Goal: Task Accomplishment & Management: Manage account settings

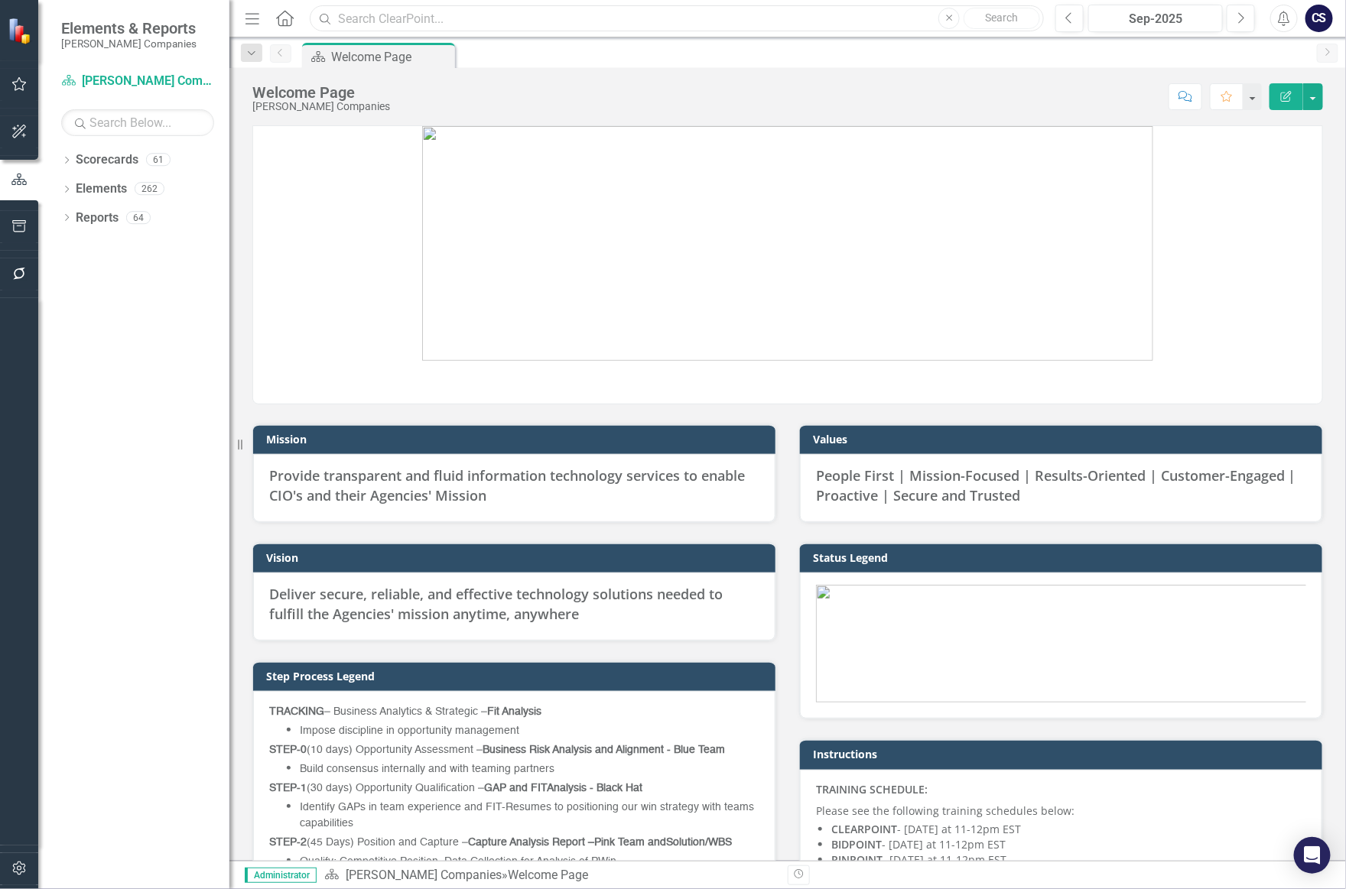
click at [346, 19] on input "text" at bounding box center [677, 18] width 734 height 27
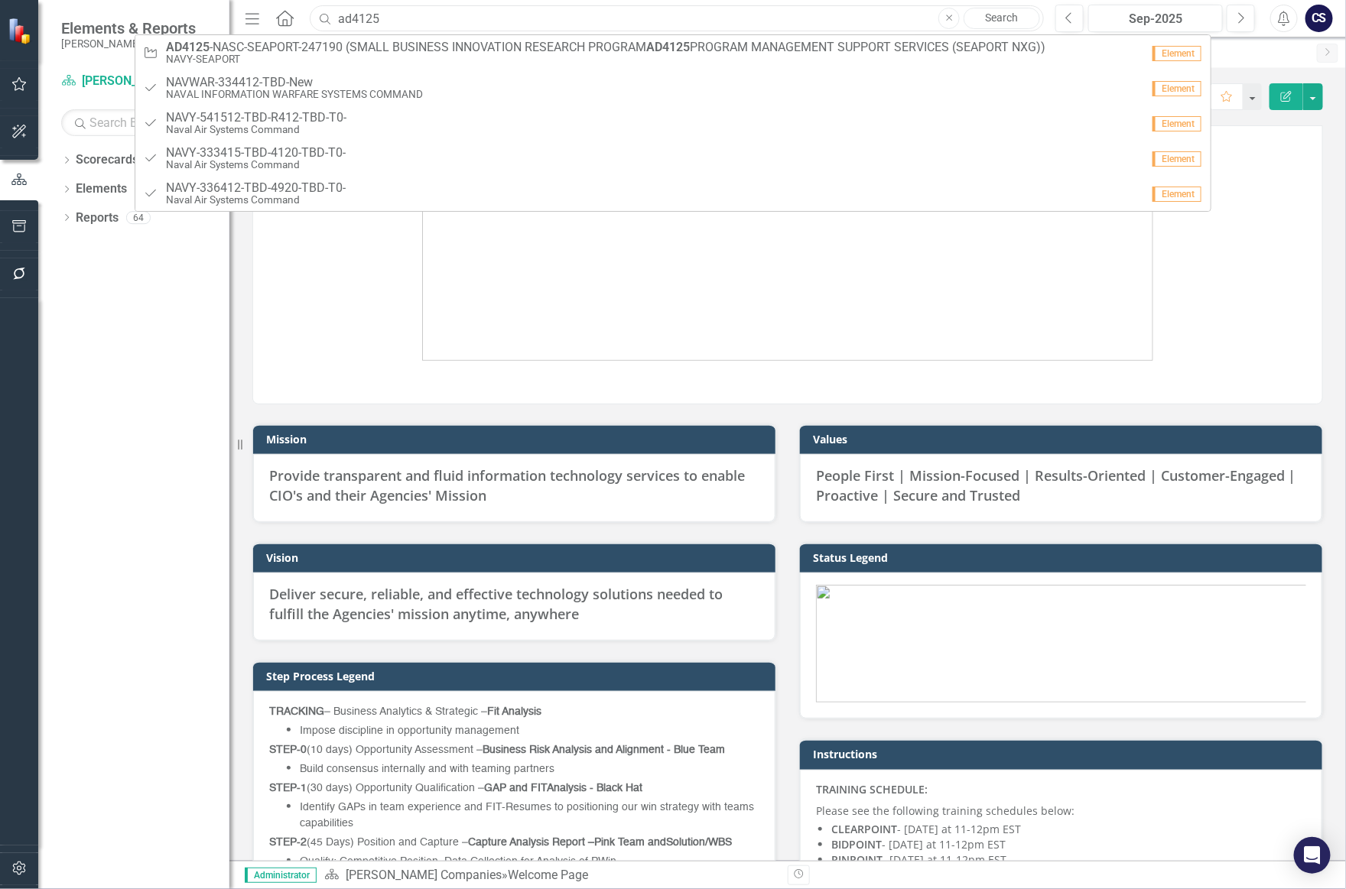
type input "ad4125"
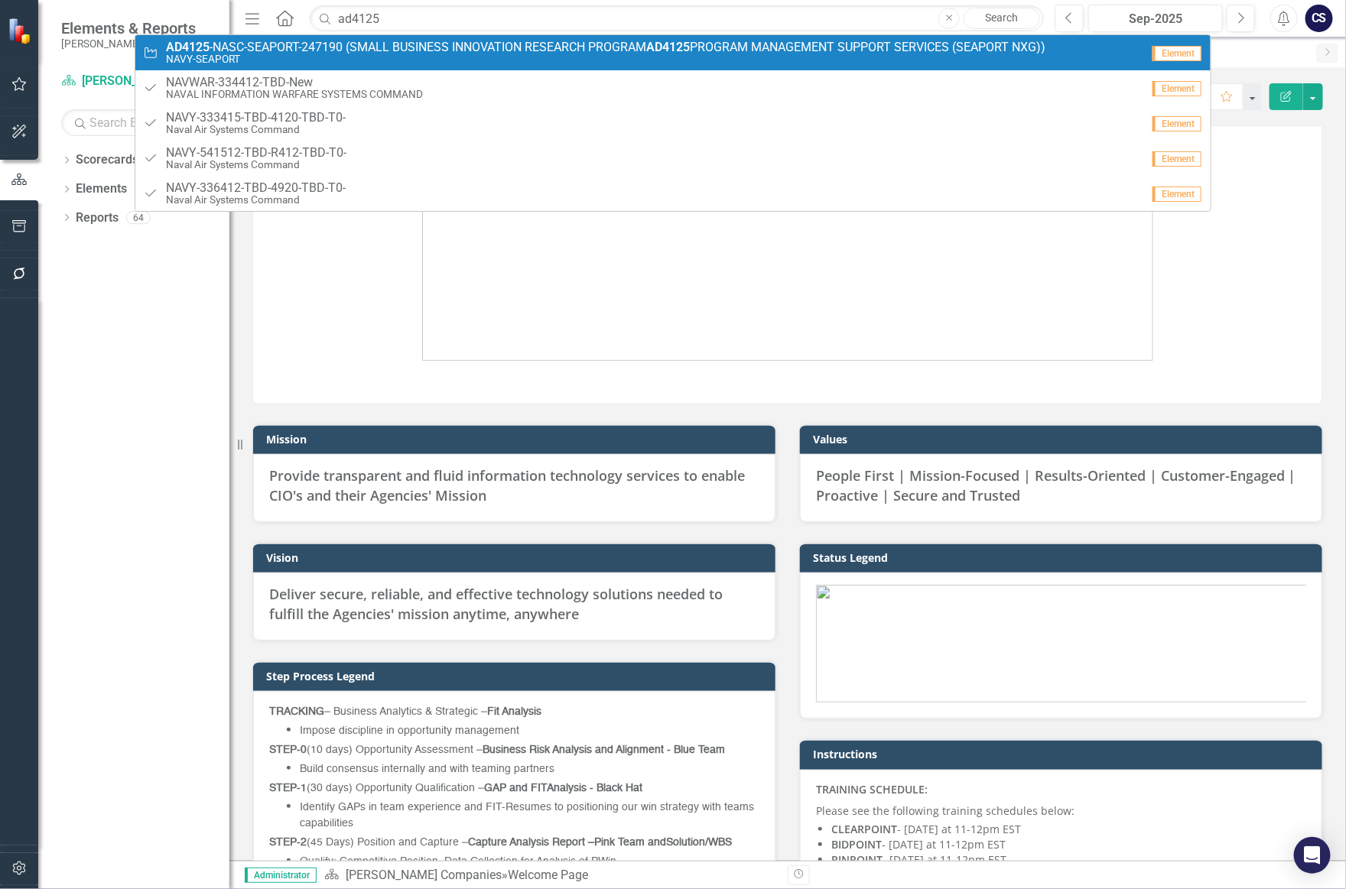
click at [344, 52] on span "AD4125 -NASC-SEAPORT-247190 (SMALL BUSINESS INNOVATION RESEARCH PROGRAM AD4125 …" at bounding box center [605, 48] width 879 height 14
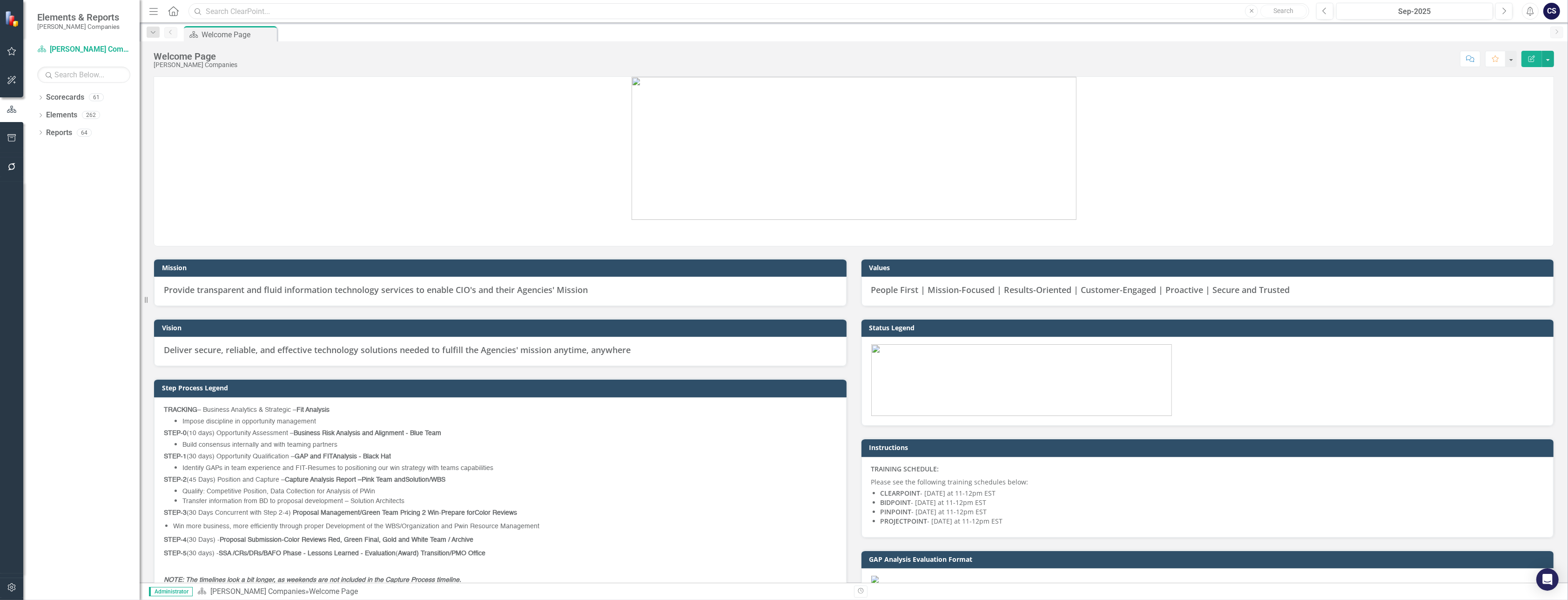
click at [223, 15] on input "text" at bounding box center [749, 11] width 1121 height 16
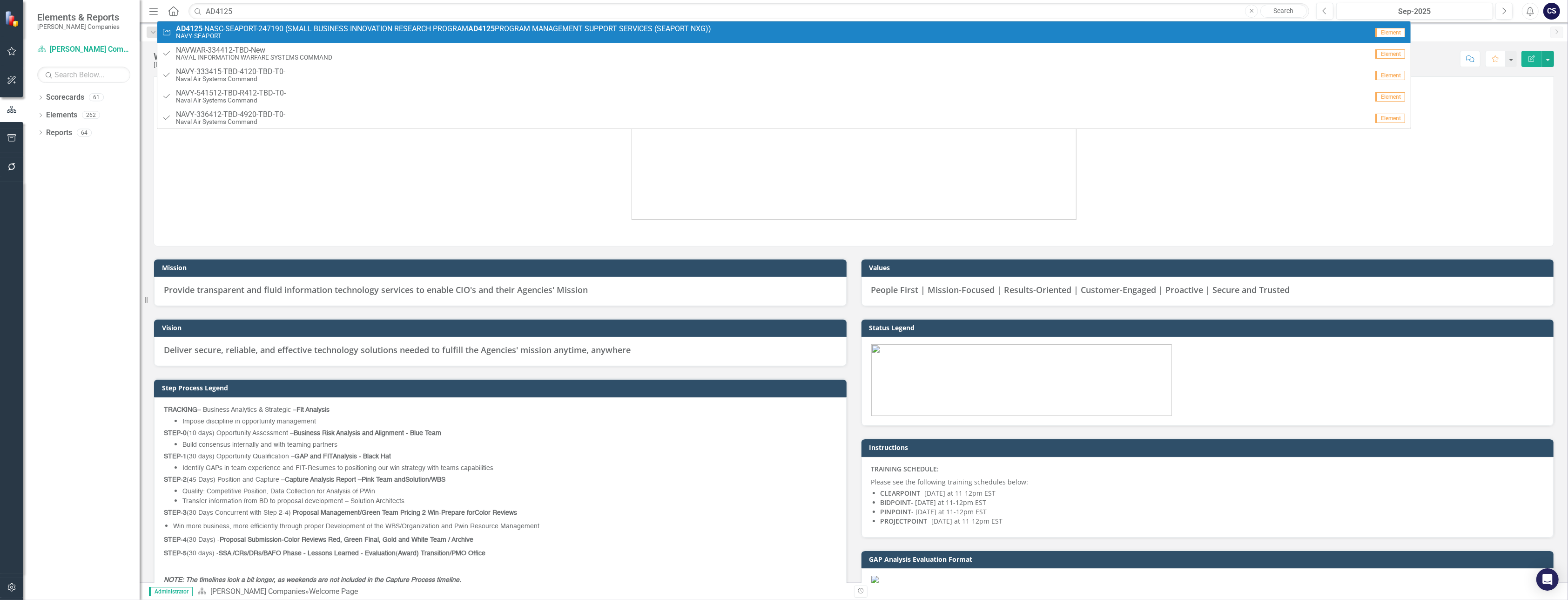
click at [225, 31] on span "AD4125 -NASC-SEAPORT-247190 (SMALL BUSINESS INNOVATION RESEARCH PROGRAM AD4125 …" at bounding box center [443, 29] width 535 height 9
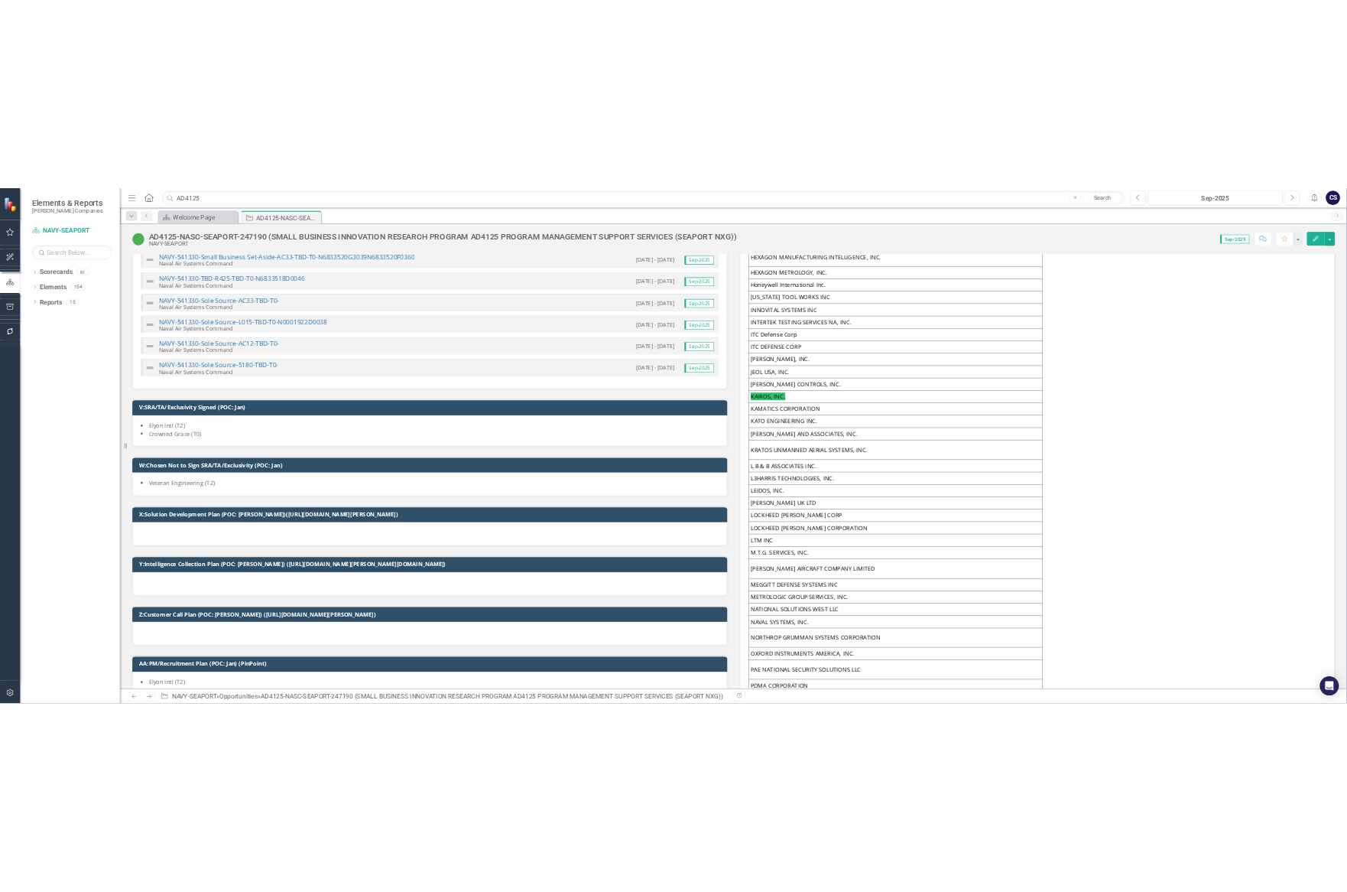
scroll to position [8067, 0]
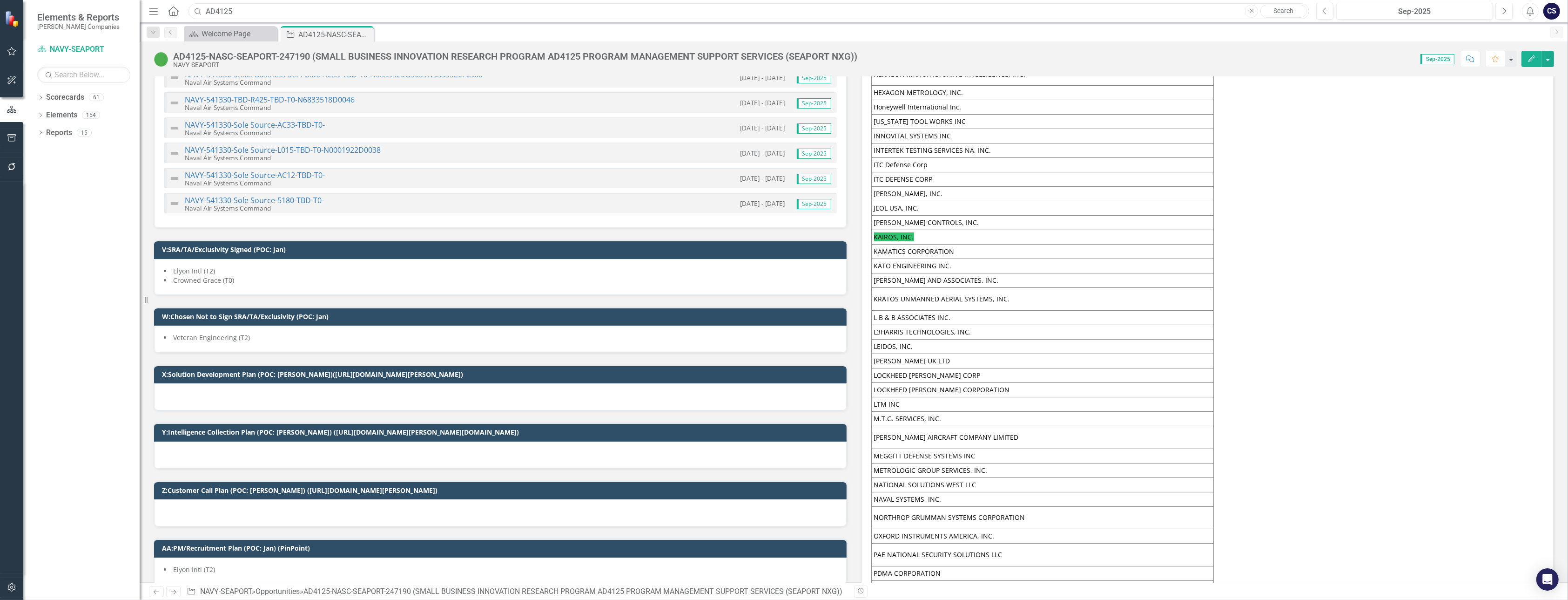
click at [237, 11] on input "AD4125" at bounding box center [749, 11] width 1121 height 16
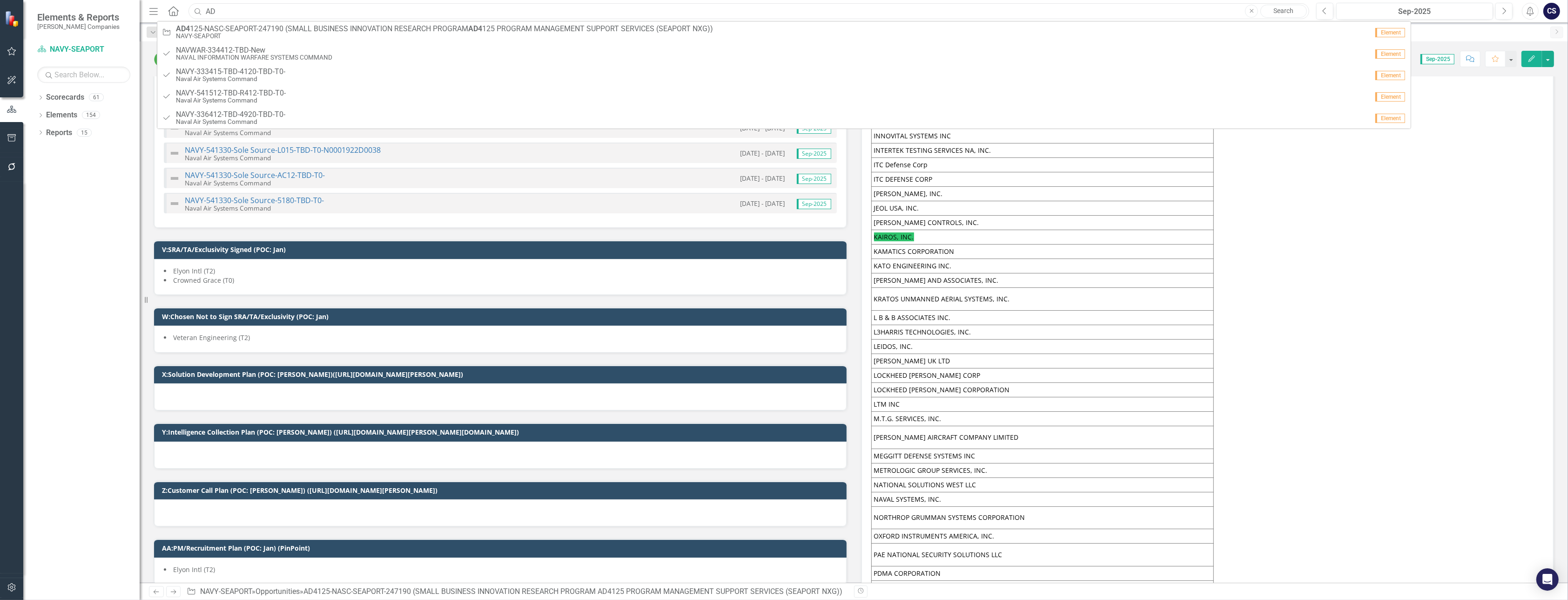
type input "A"
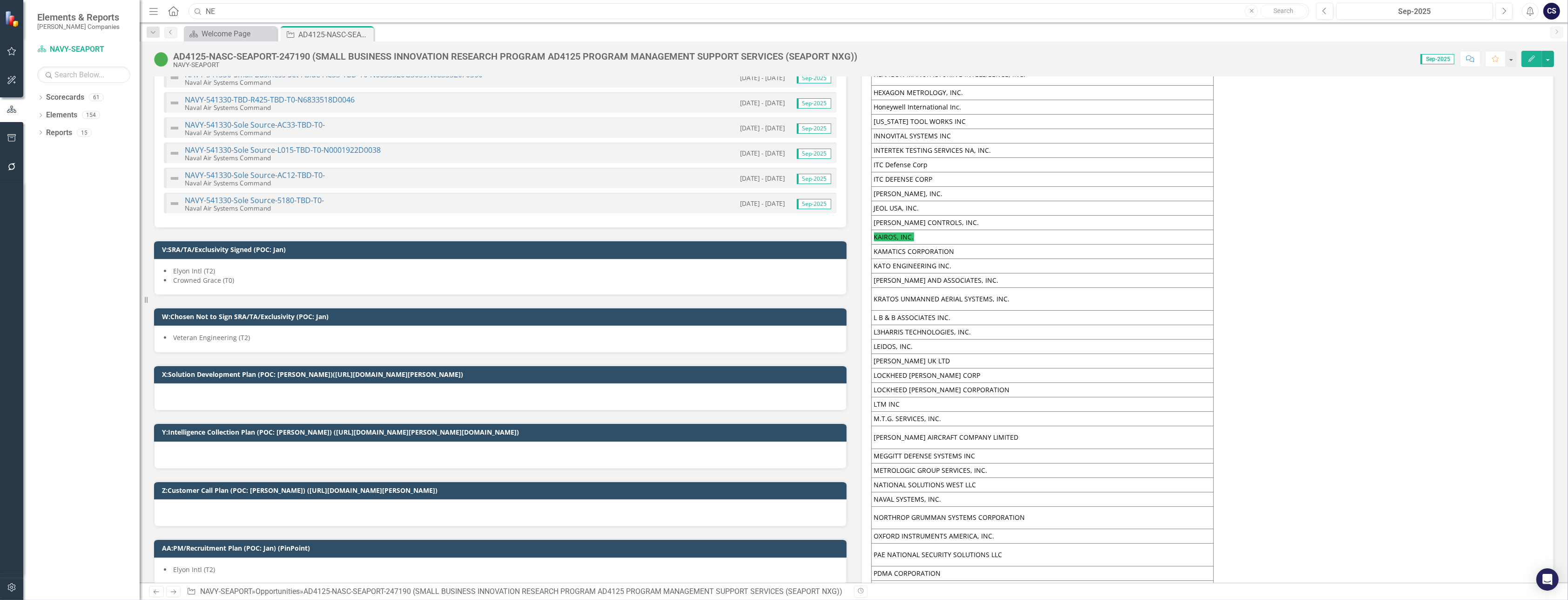
type input "N"
type input "F"
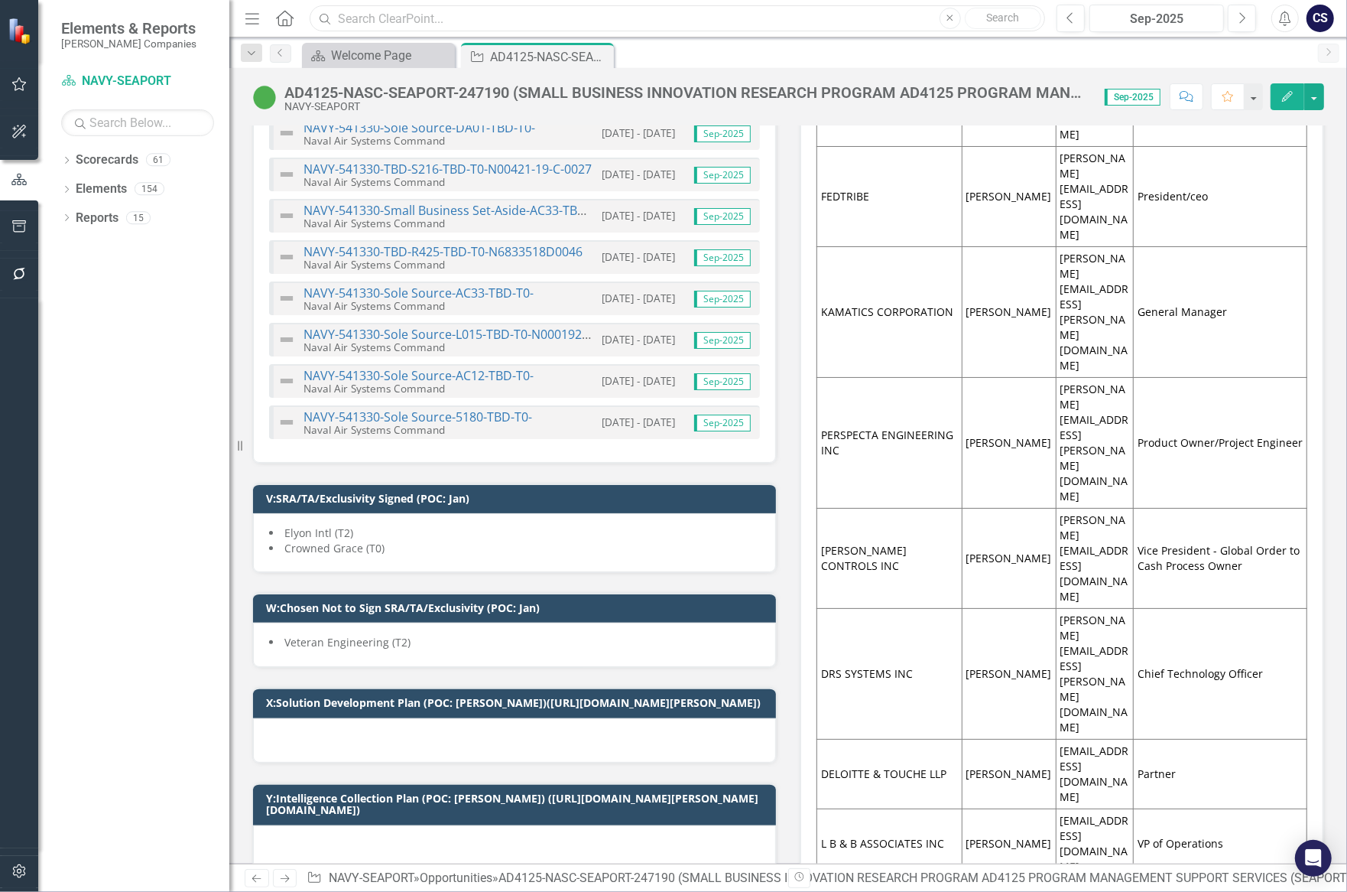
scroll to position [8163, 0]
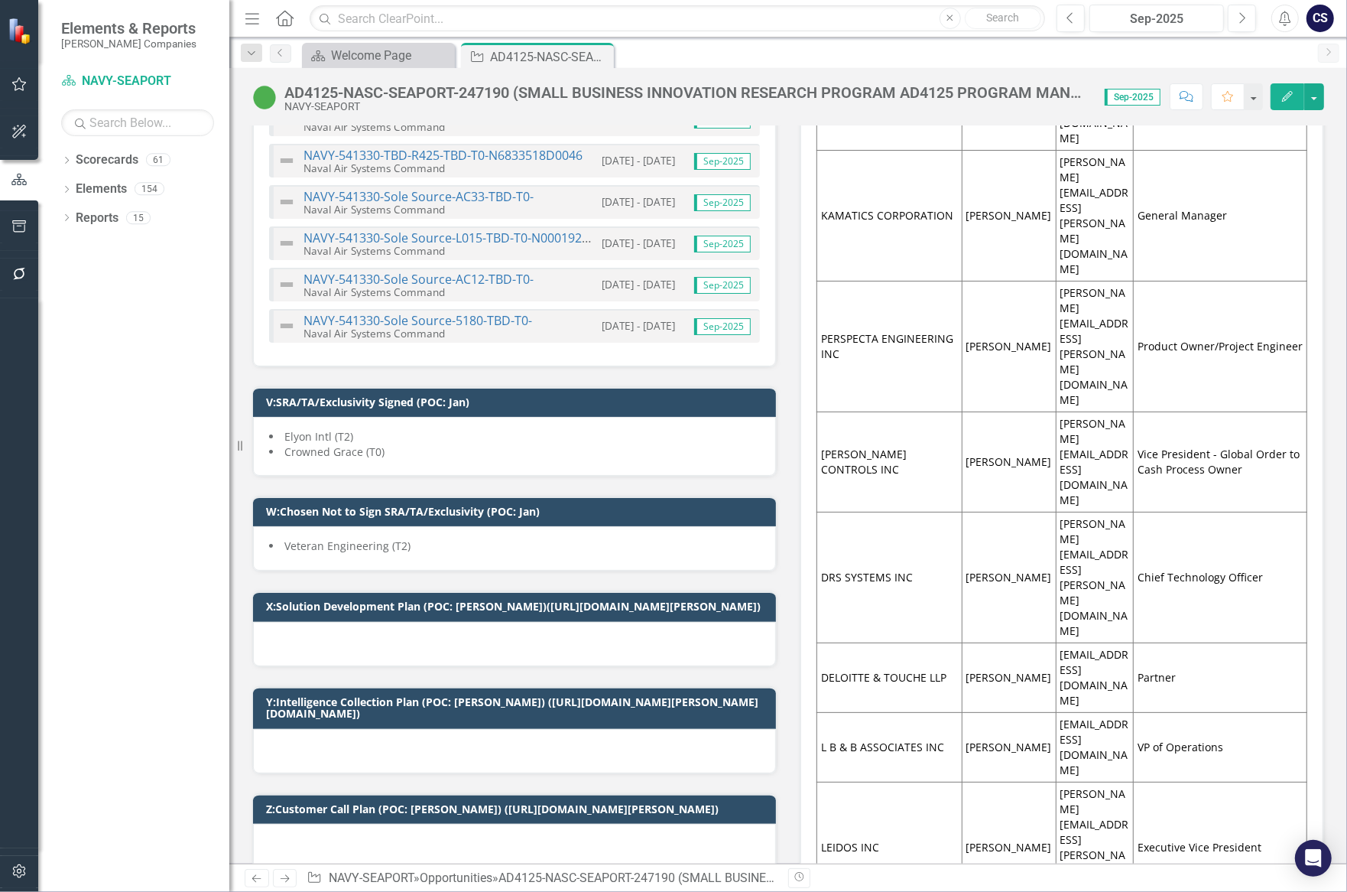
click at [374, 18] on input "text" at bounding box center [678, 18] width 736 height 27
paste input "FCFDTA"
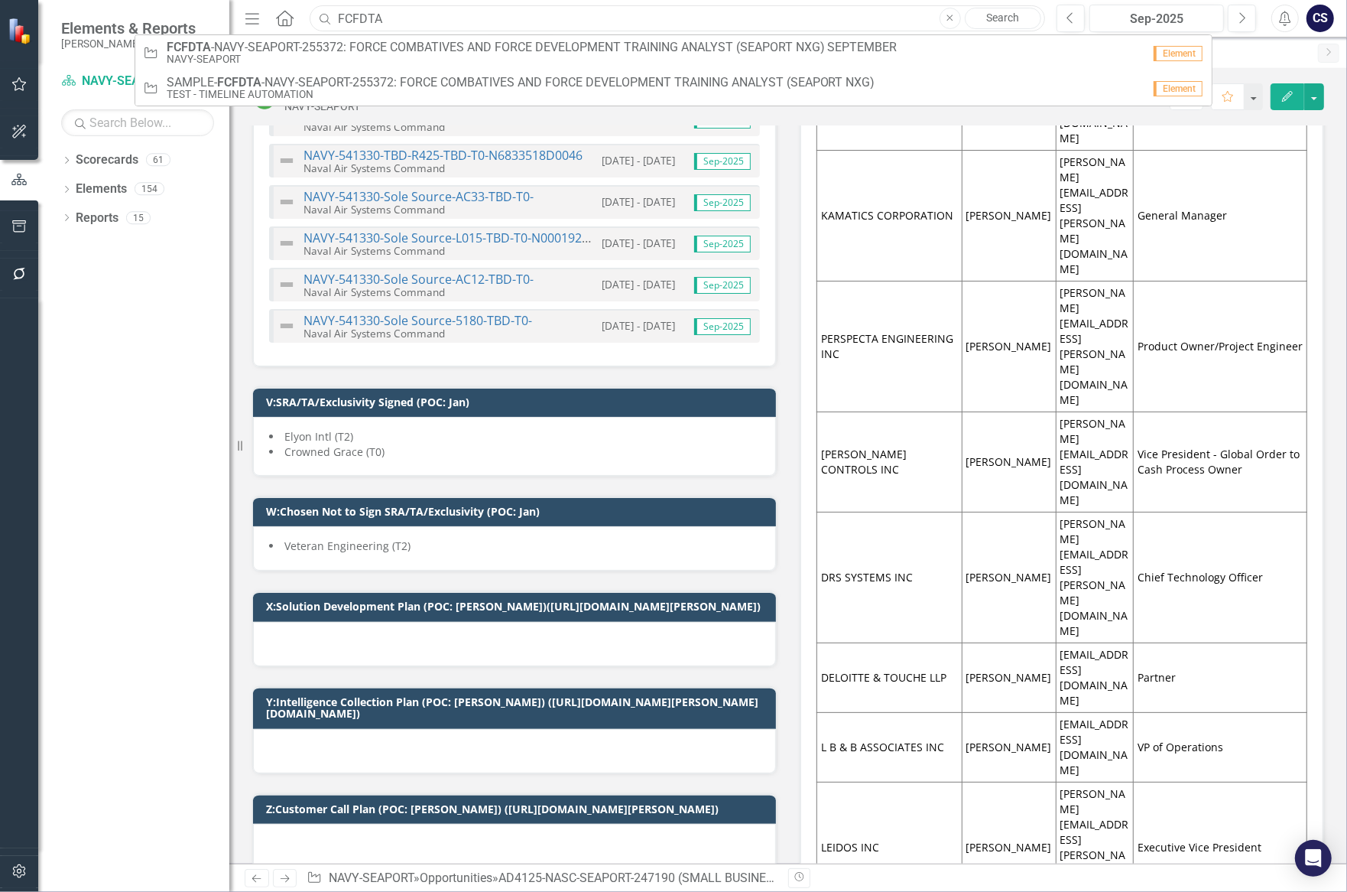
type input "FCFDTA"
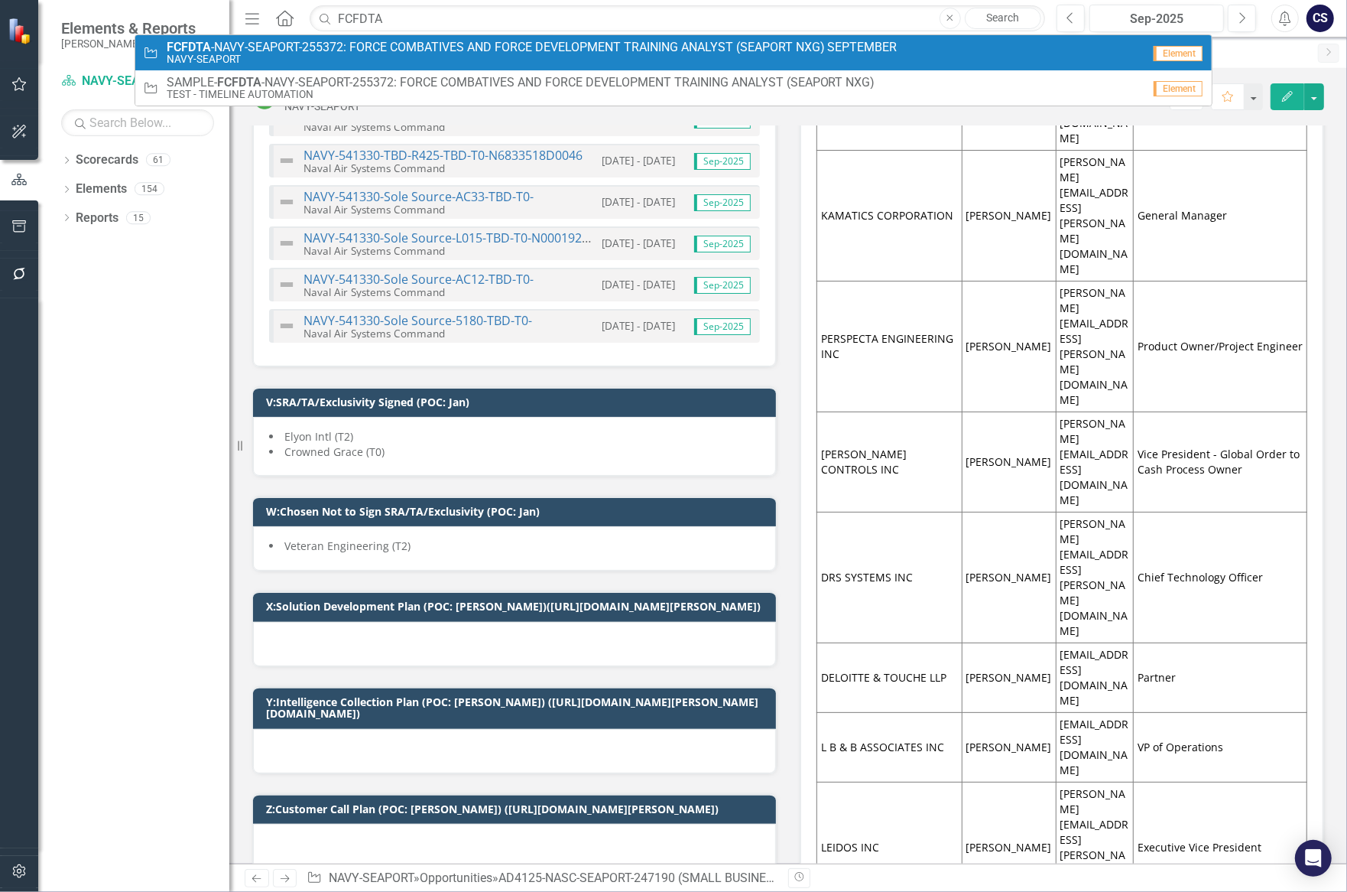
click at [376, 47] on span "FCFDTA -NAVY-SEAPORT-255372: FORCE COMBATIVES AND FORCE DEVELOPMENT TRAINING AN…" at bounding box center [532, 48] width 731 height 14
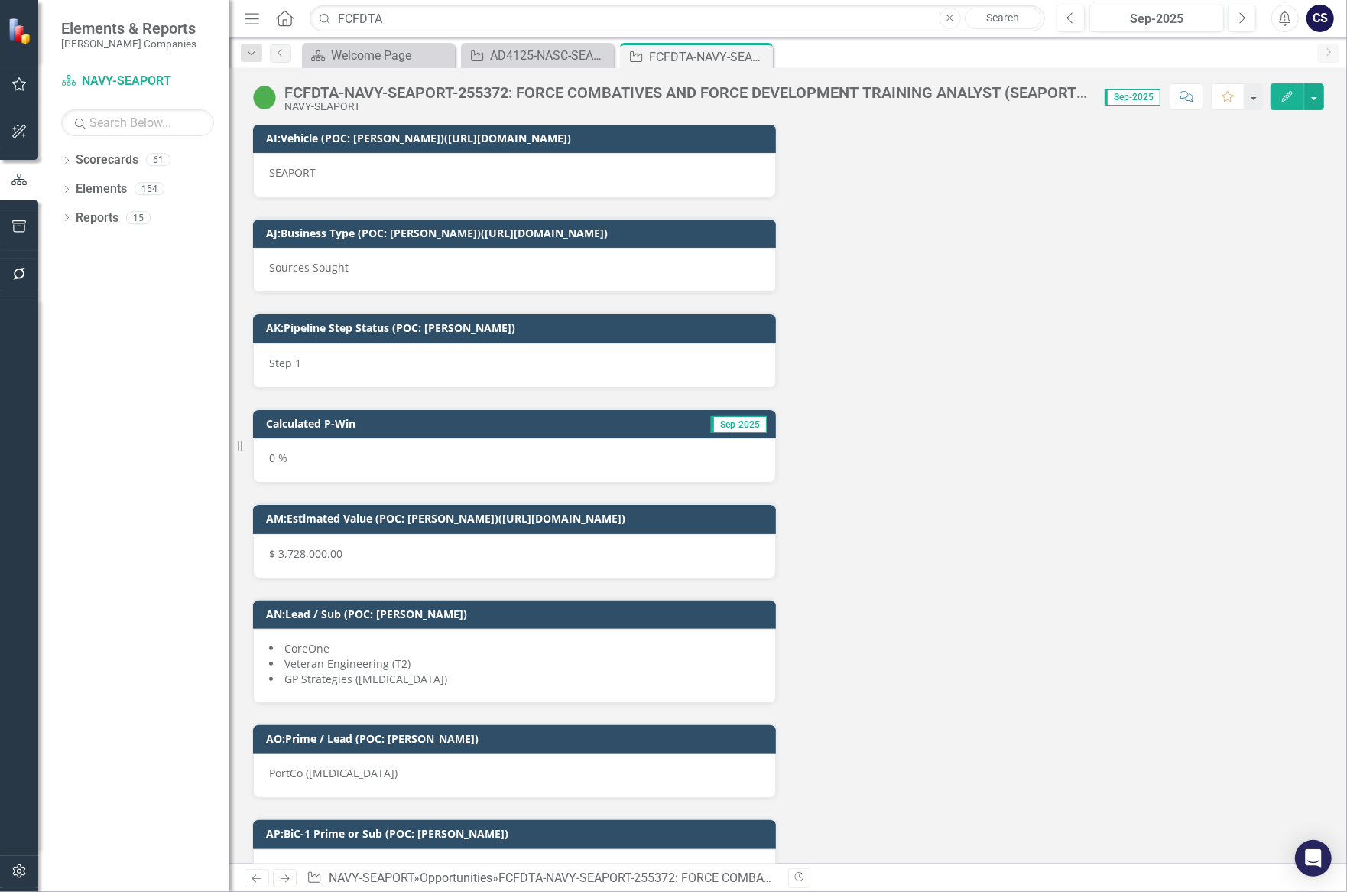
scroll to position [8890, 0]
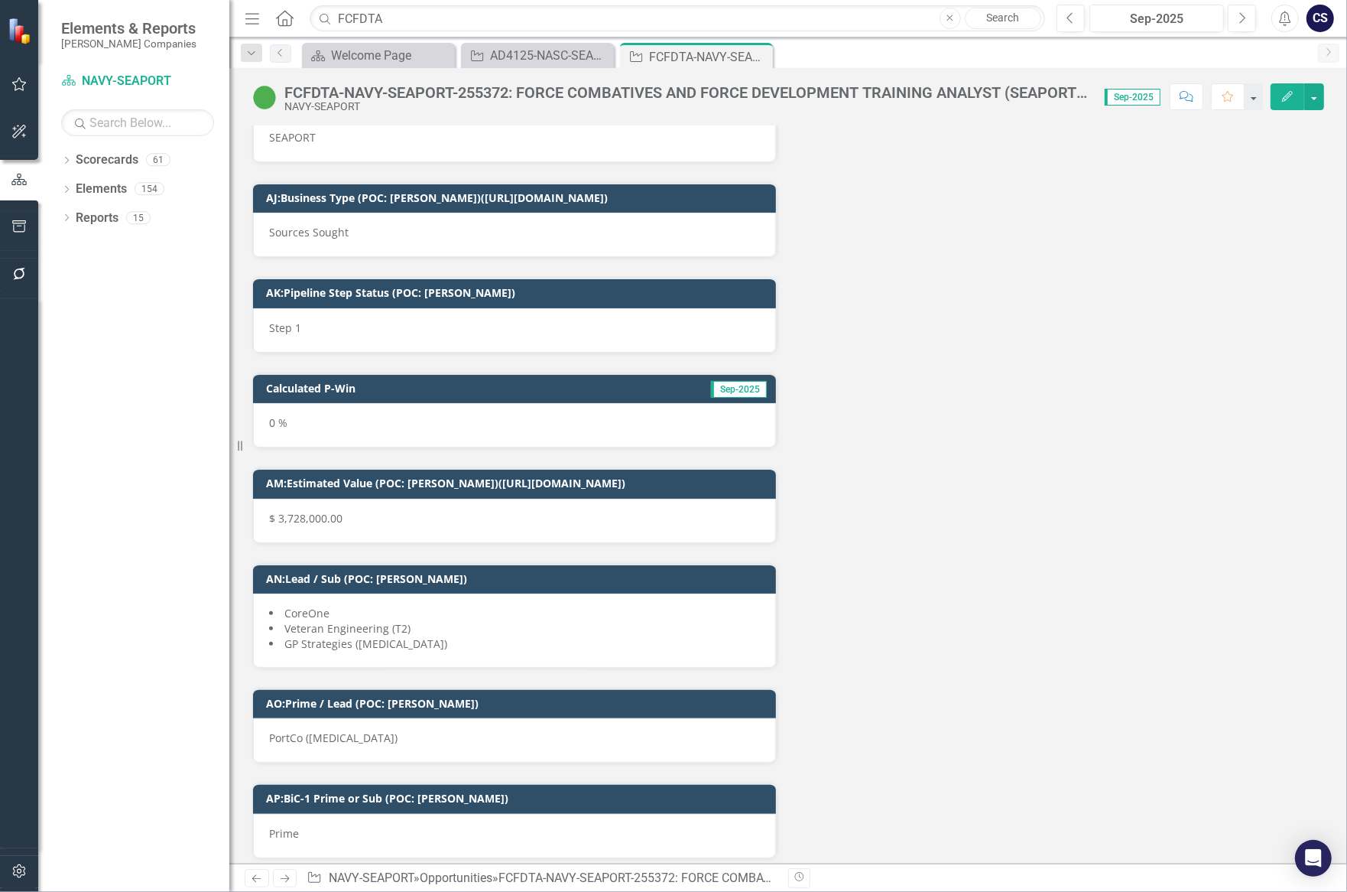
click at [382, 636] on li "GP Strategies ([MEDICAL_DATA])" at bounding box center [514, 643] width 491 height 15
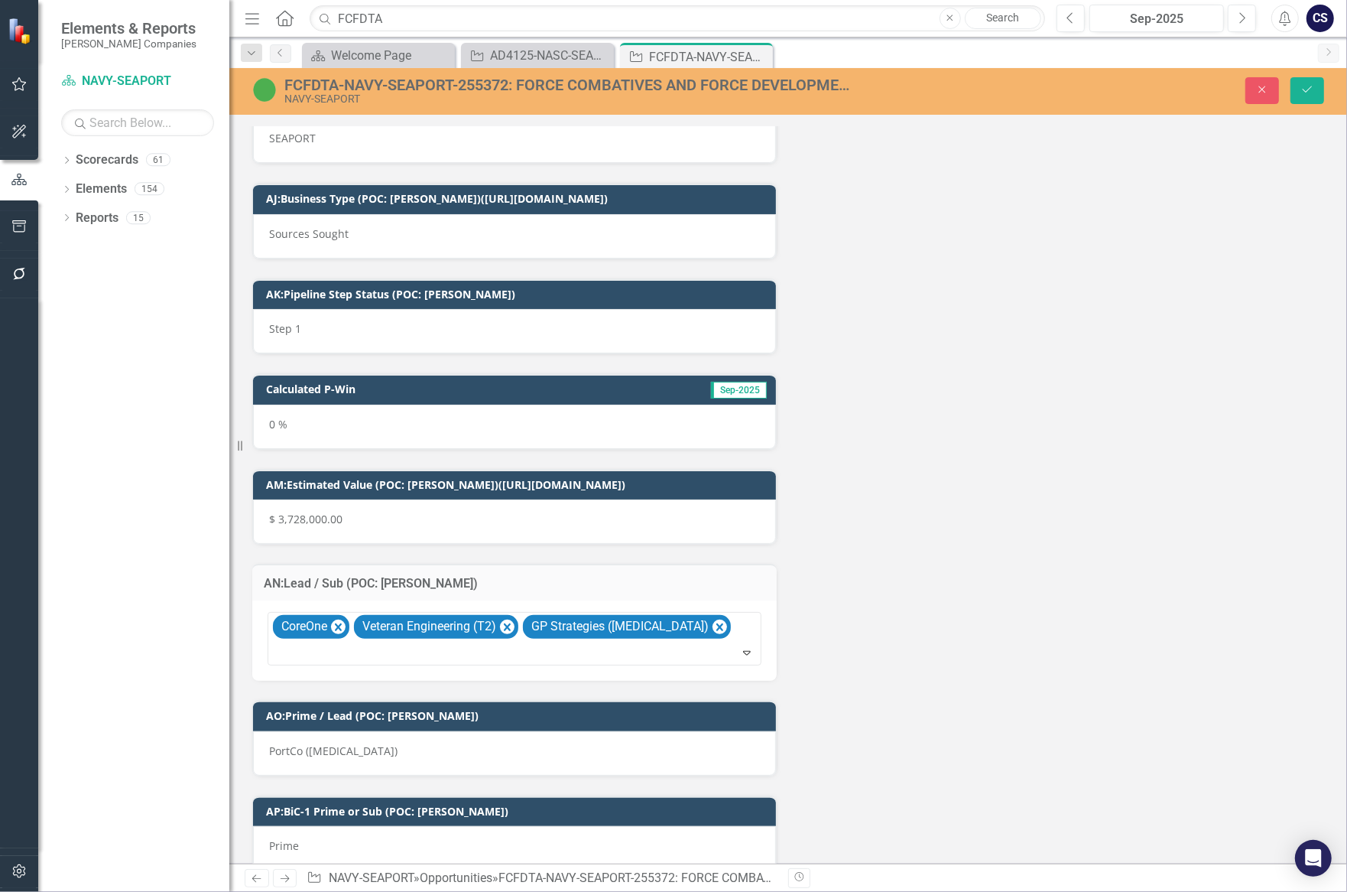
scroll to position [8876, 0]
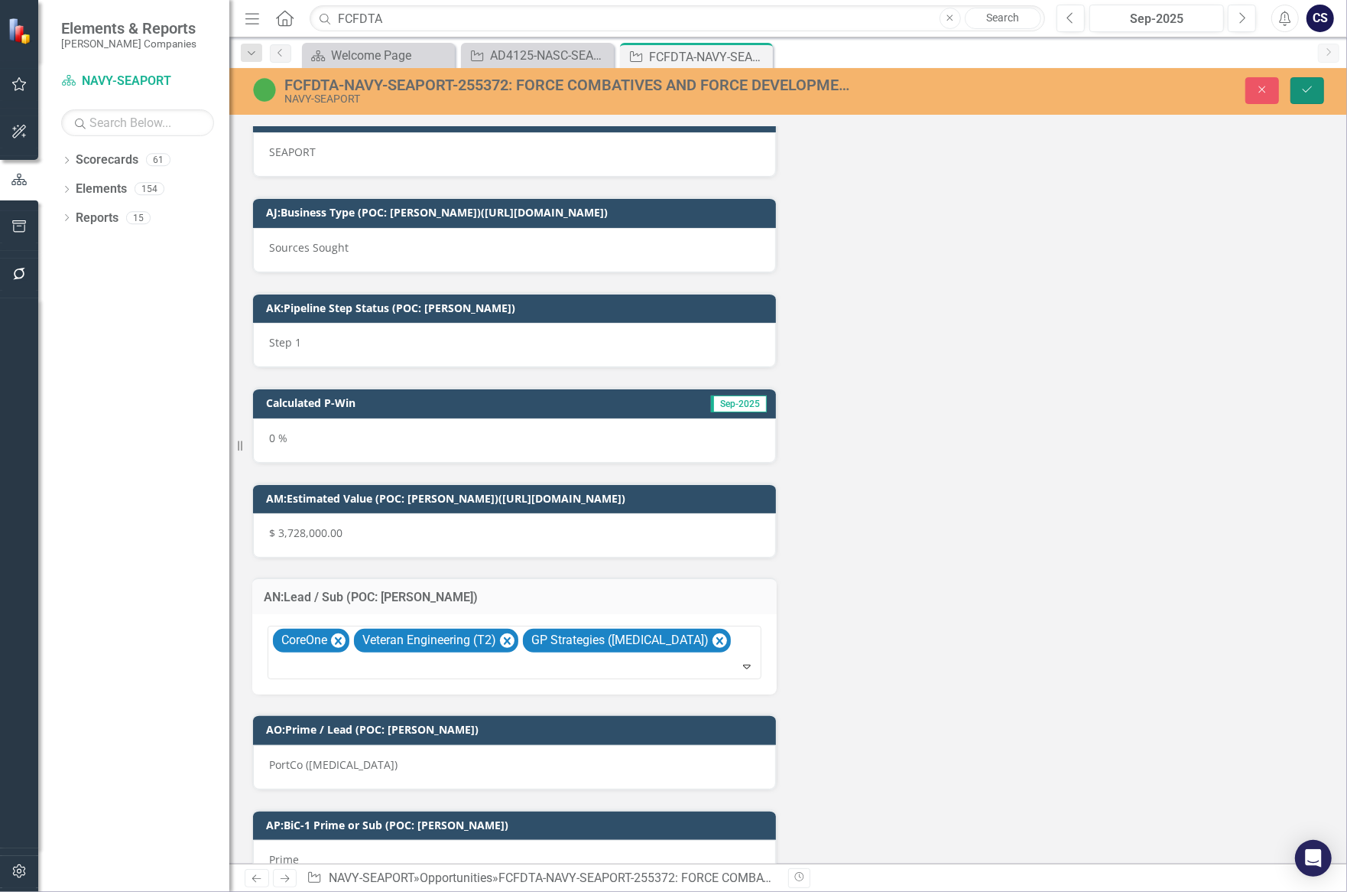
click at [1305, 86] on icon "Save" at bounding box center [1308, 89] width 14 height 11
